Goal: Information Seeking & Learning: Learn about a topic

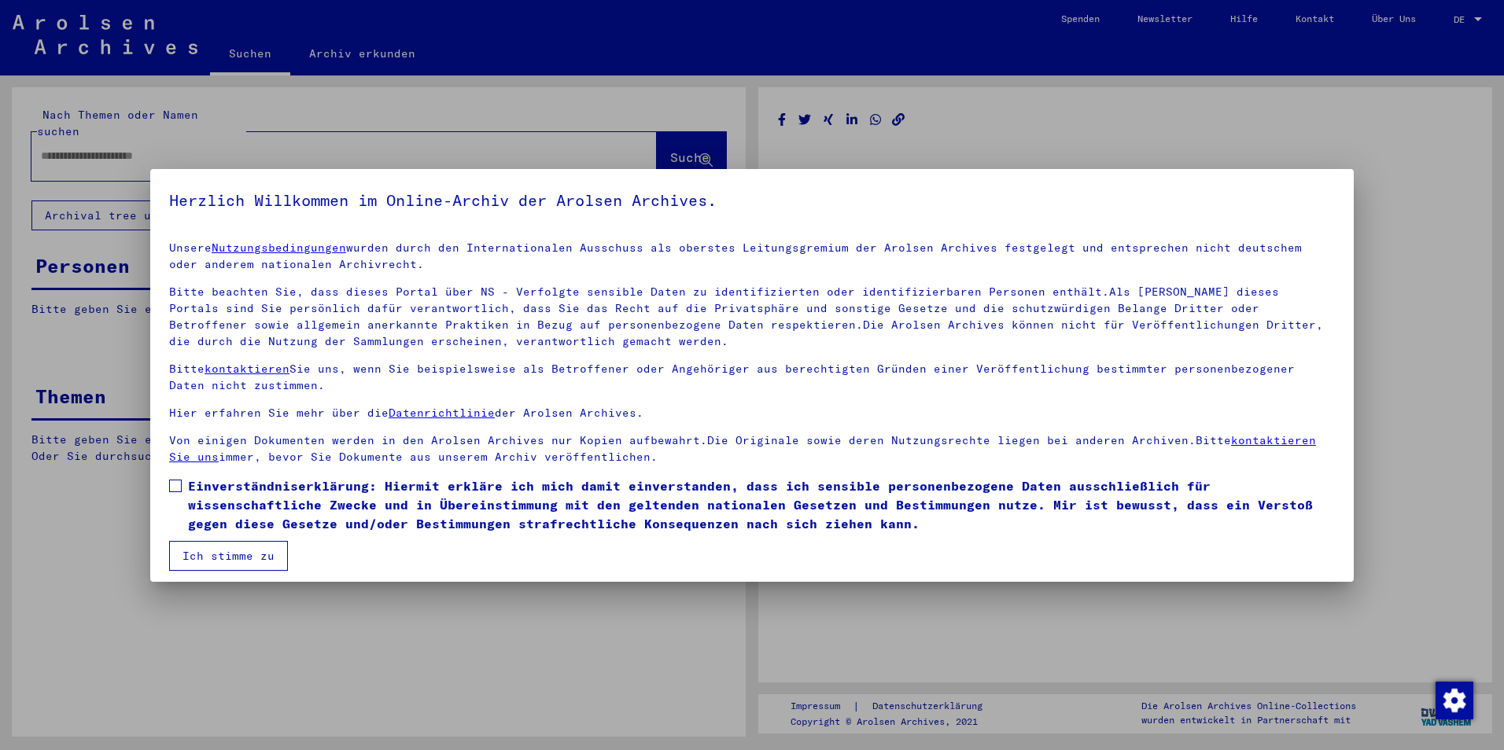
type input "********"
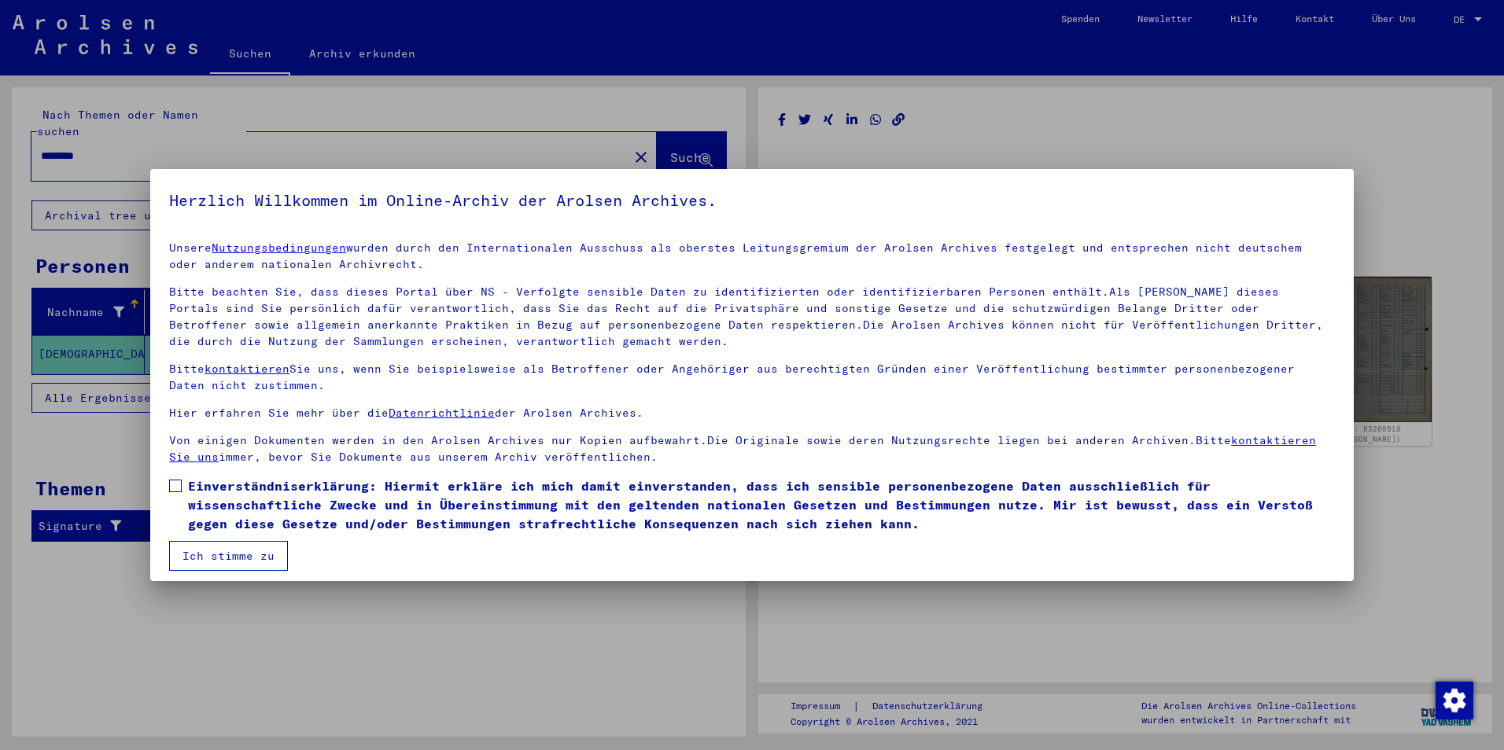
drag, startPoint x: 156, startPoint y: 478, endPoint x: 163, endPoint y: 482, distance: 8.1
click at [163, 482] on mat-dialog-content "Unsere Nutzungsbedingungen wurden durch den Internationalen Ausschuss als obers…" at bounding box center [752, 400] width 1204 height 342
click at [179, 492] on span at bounding box center [175, 486] width 13 height 13
click at [217, 562] on button "Ich stimme zu" at bounding box center [228, 556] width 119 height 30
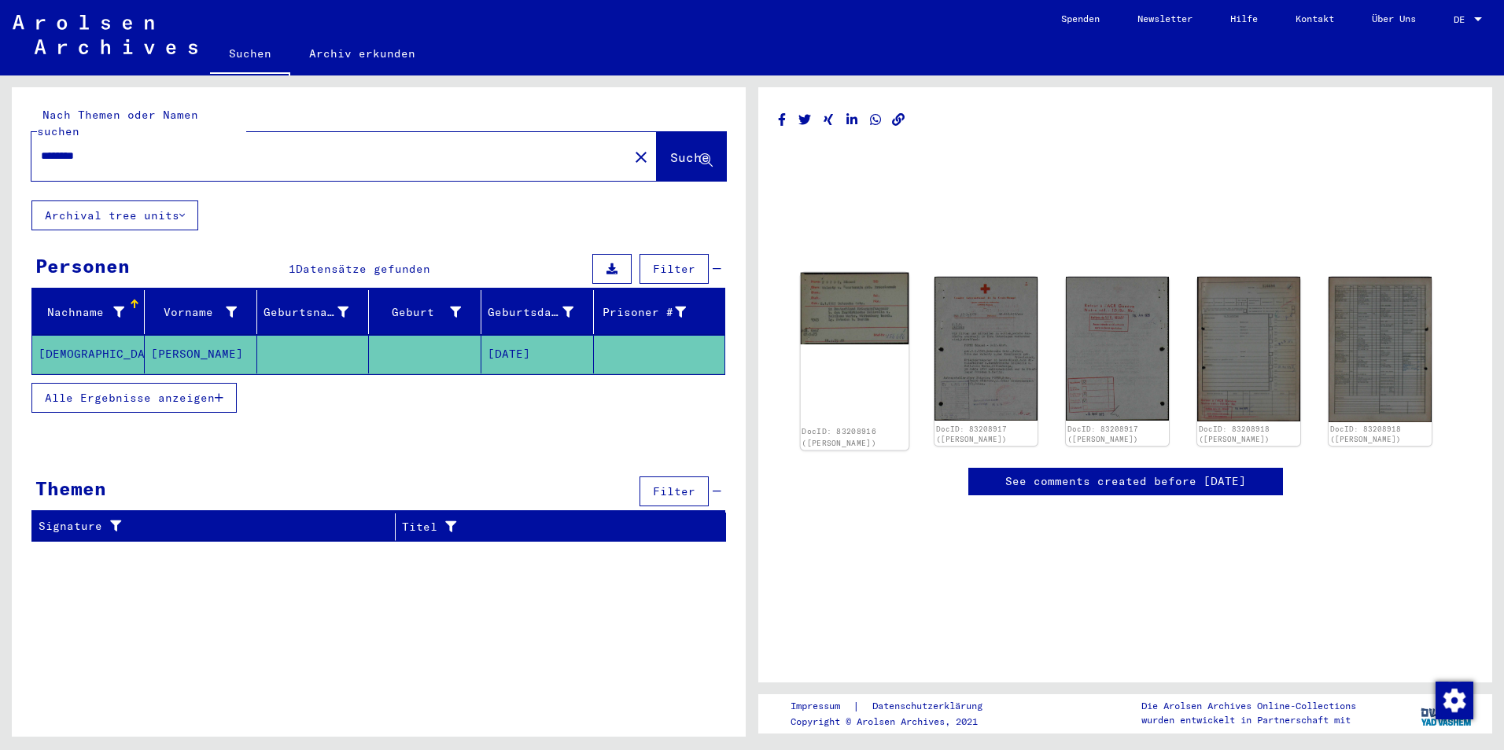
click at [843, 329] on img at bounding box center [855, 309] width 109 height 72
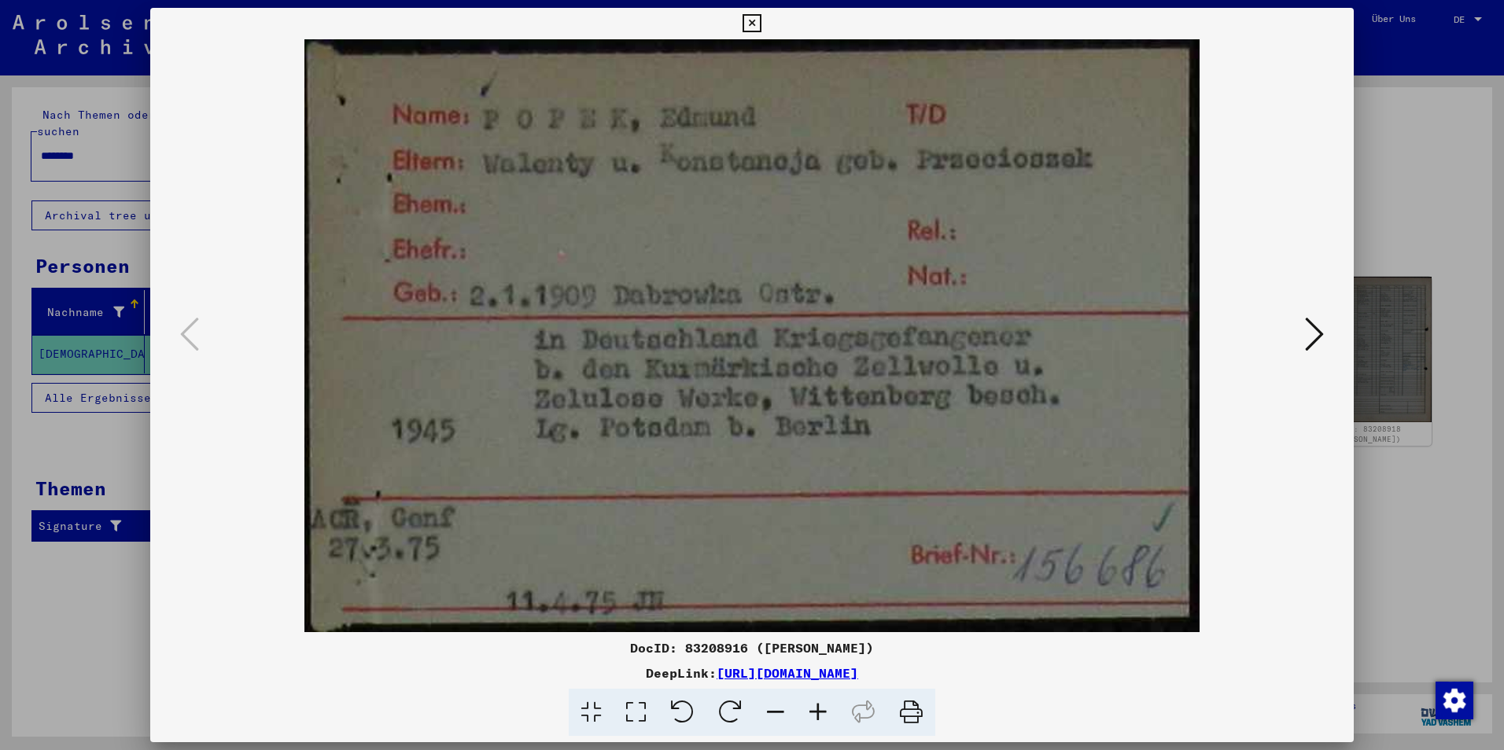
click at [1314, 341] on icon at bounding box center [1314, 334] width 19 height 38
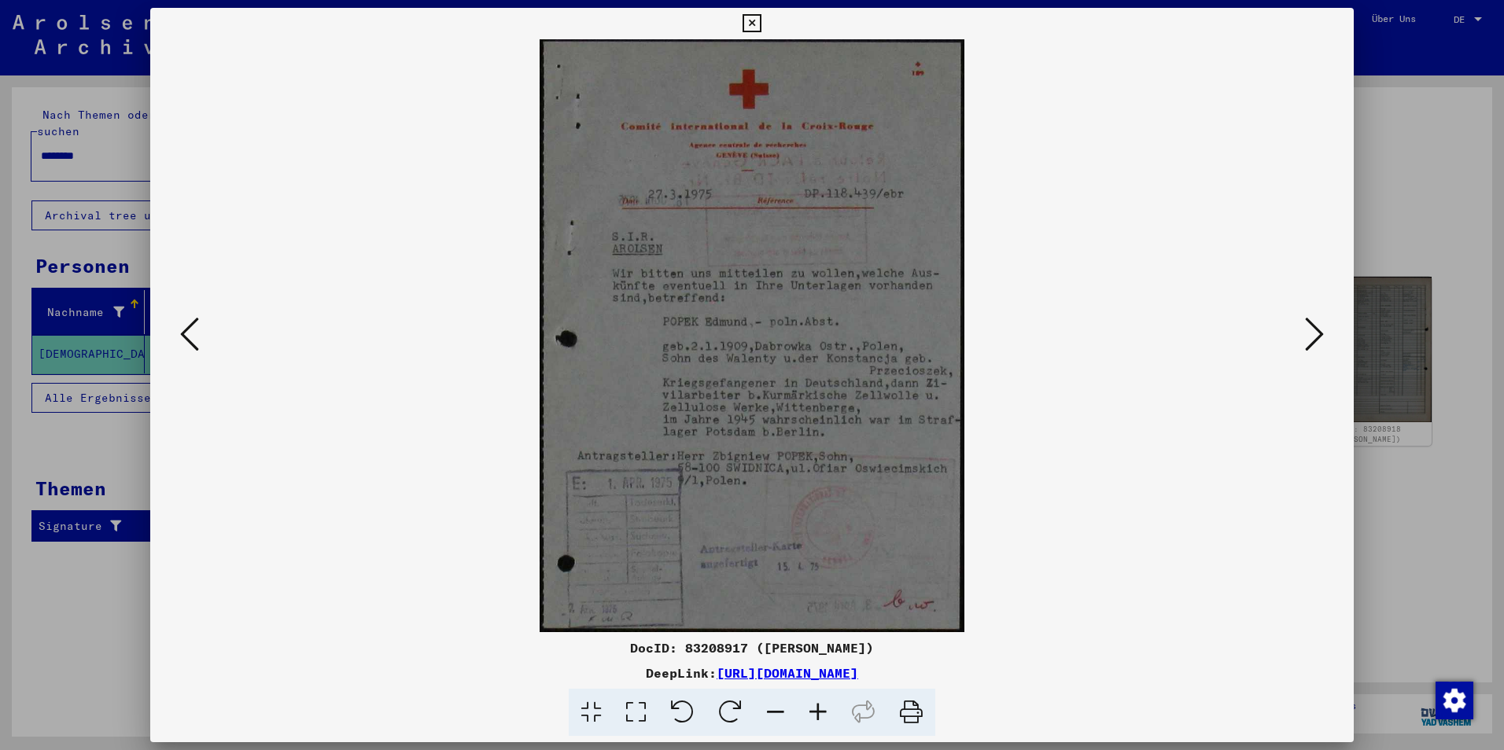
click at [1314, 341] on icon at bounding box center [1314, 334] width 19 height 38
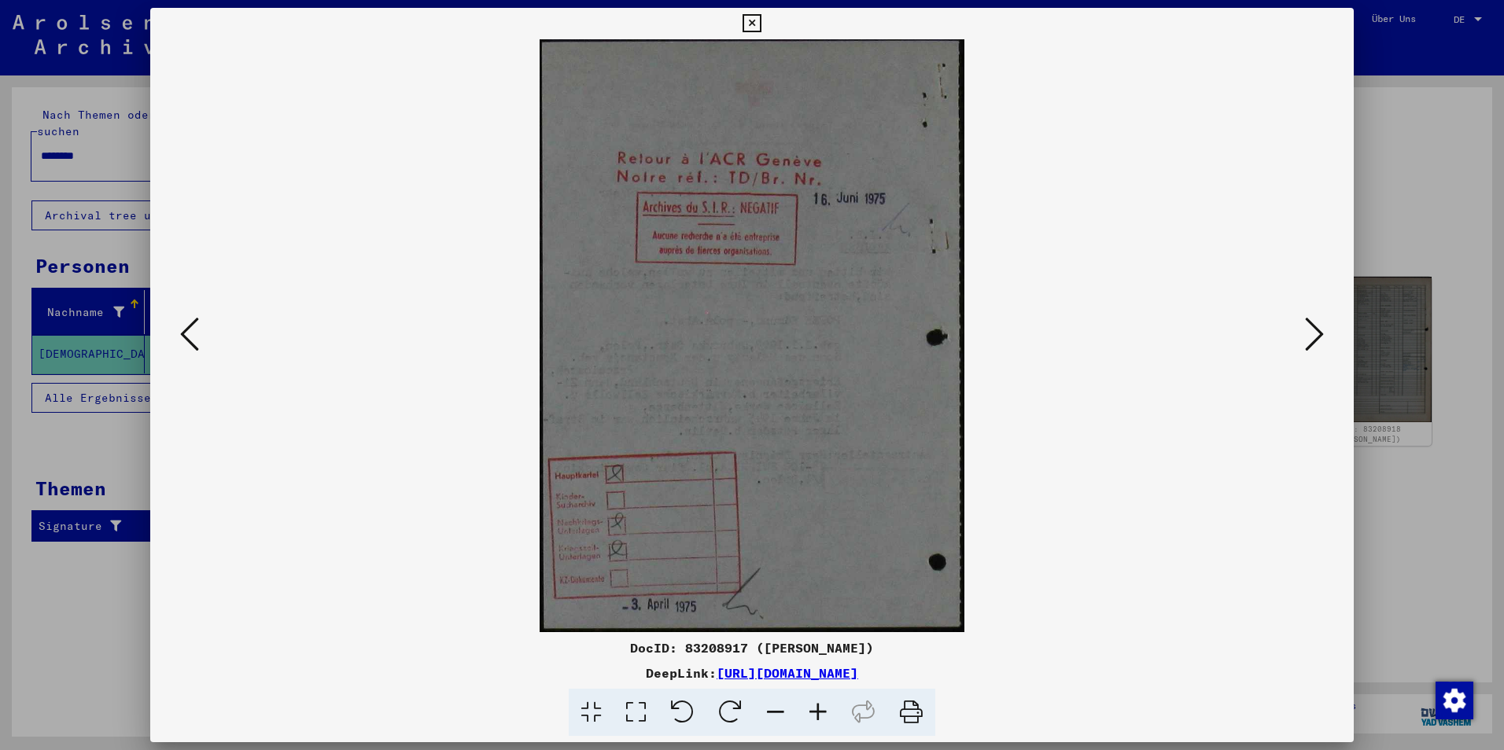
click at [1314, 341] on icon at bounding box center [1314, 334] width 19 height 38
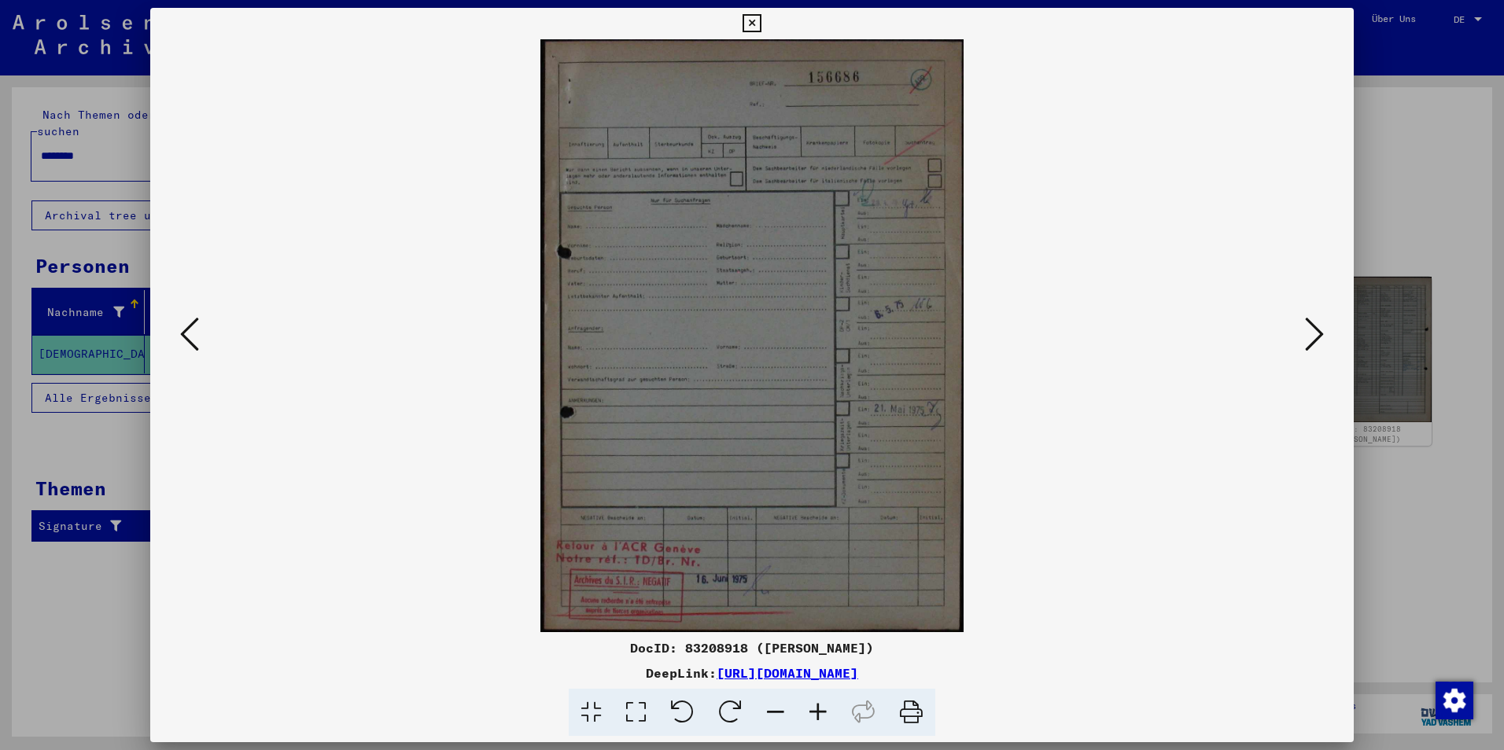
click at [1314, 341] on icon at bounding box center [1314, 334] width 19 height 38
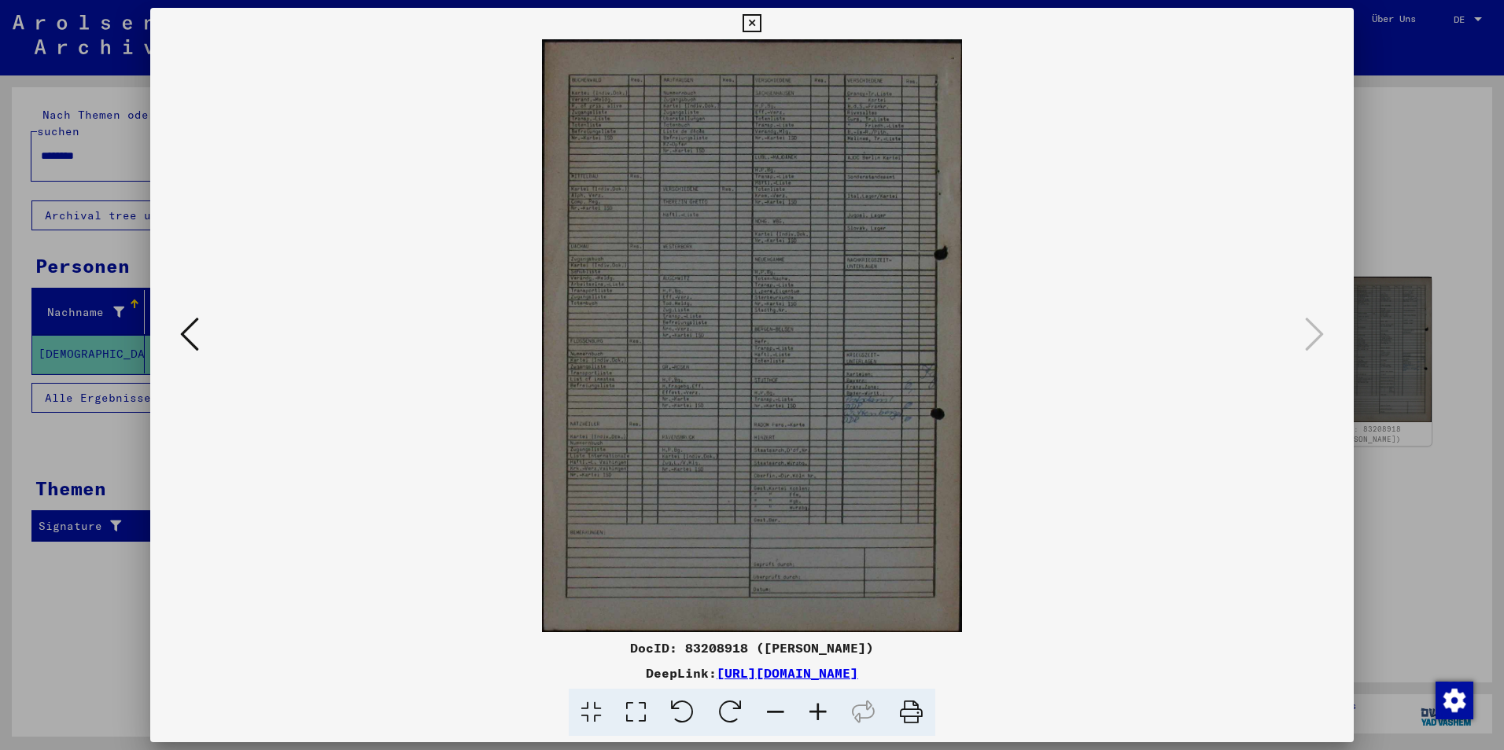
click at [754, 23] on icon at bounding box center [752, 23] width 18 height 19
